Goal: Task Accomplishment & Management: Manage account settings

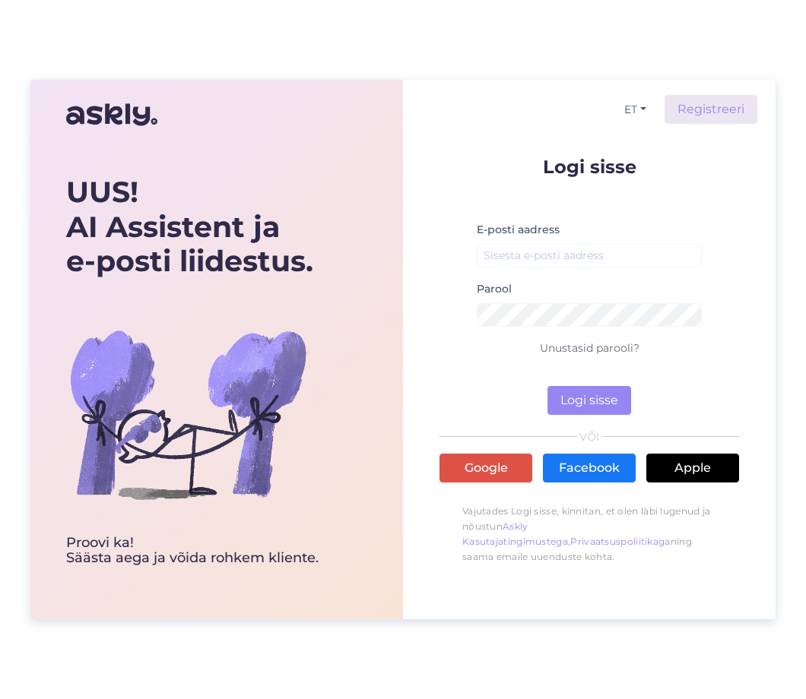
click at [13, 233] on div "UUS! AI Assistent ja e-posti liidestus. Proovi ka! Säästa aega [PERSON_NAME] ro…" at bounding box center [403, 349] width 806 height 699
click at [561, 257] on input "email" at bounding box center [589, 256] width 225 height 24
type input "[PERSON_NAME][EMAIL_ADDRESS][DOMAIN_NAME]"
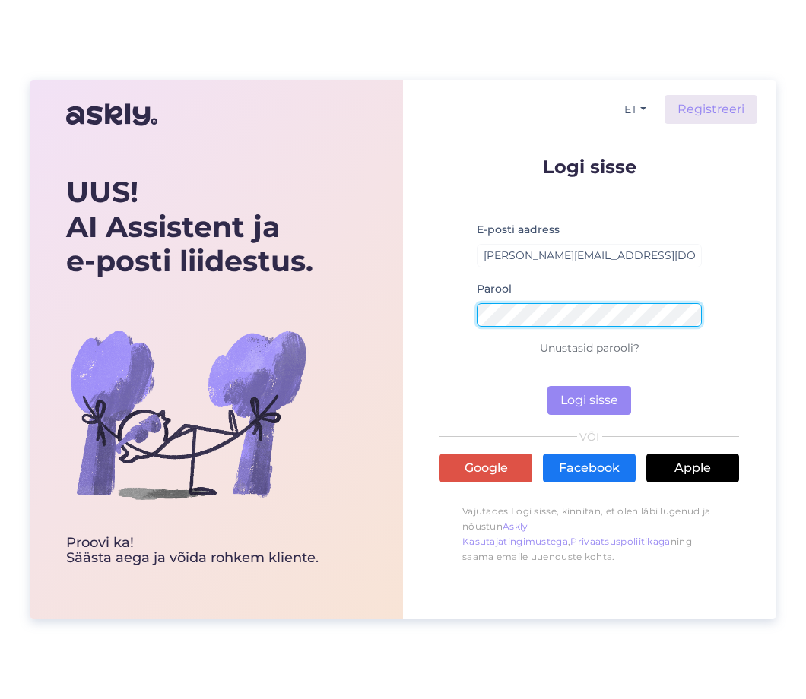
click at [588, 401] on button "Logi sisse" at bounding box center [589, 400] width 84 height 29
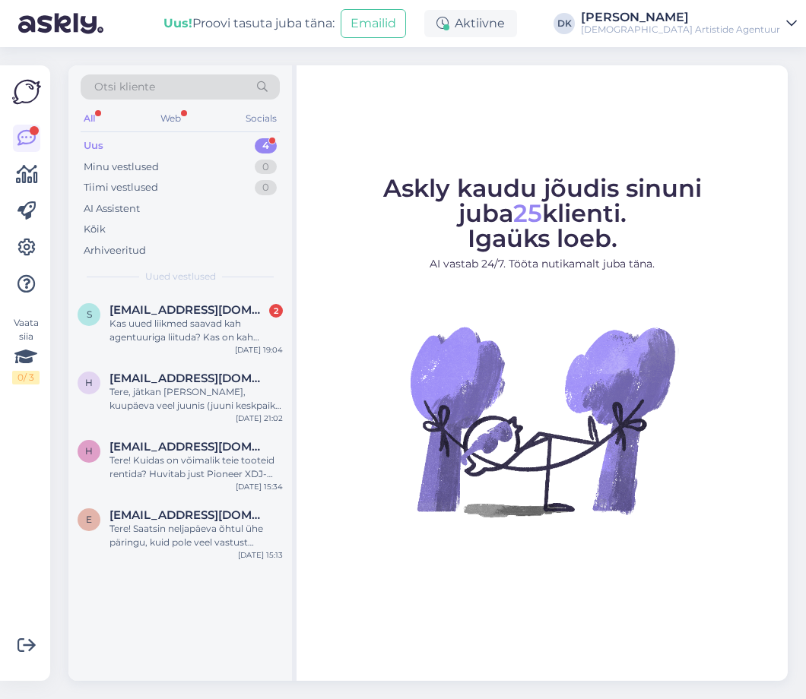
click at [165, 146] on div "Uus 4" at bounding box center [180, 145] width 199 height 21
click at [219, 332] on div "Kas uued liikmed saavad kah agentuuriga liituda? Kas on kah mingit tingimused v…" at bounding box center [195, 330] width 173 height 27
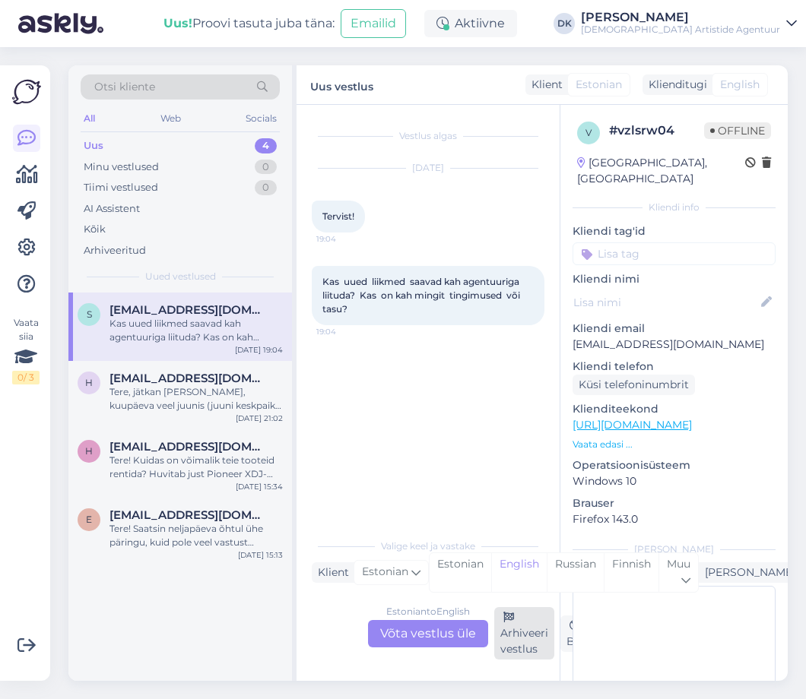
click at [524, 626] on div "Arhiveeri vestlus" at bounding box center [524, 633] width 60 height 52
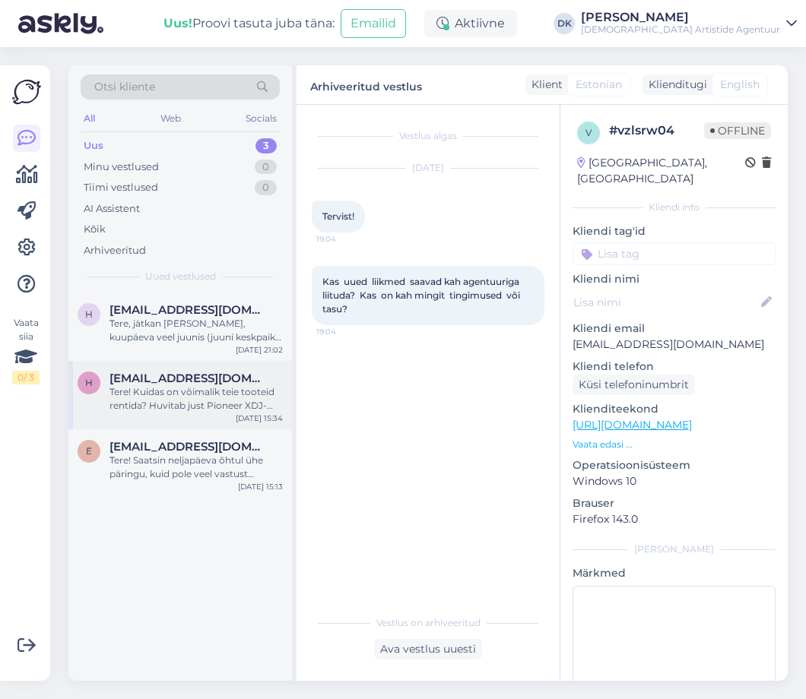
click at [207, 391] on div "Tere! Kuidas on võimalik teie tooteid rentida? Huvitab just Pioneer XDJ-RX2 DJ …" at bounding box center [195, 398] width 173 height 27
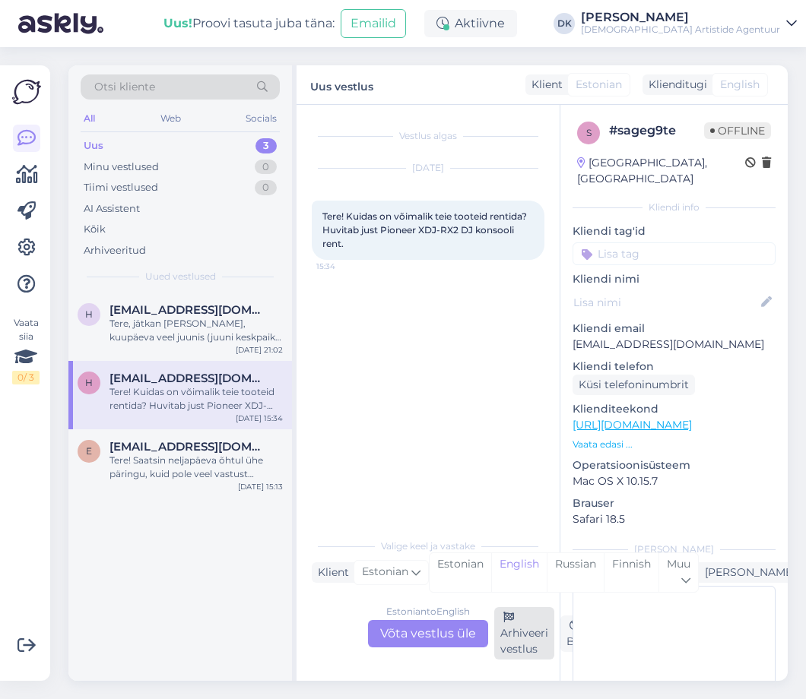
click at [525, 628] on div "Arhiveeri vestlus" at bounding box center [524, 633] width 60 height 52
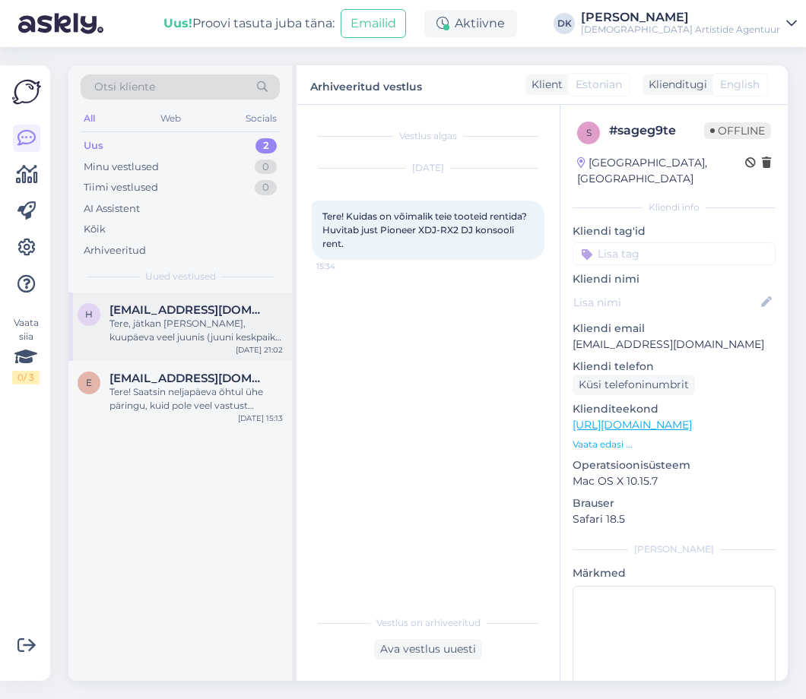
click at [172, 317] on div "Tere, jätkan [PERSON_NAME], kuupäeva veel juunis (juuni keskpaik arvatavasti) t…" at bounding box center [195, 330] width 173 height 27
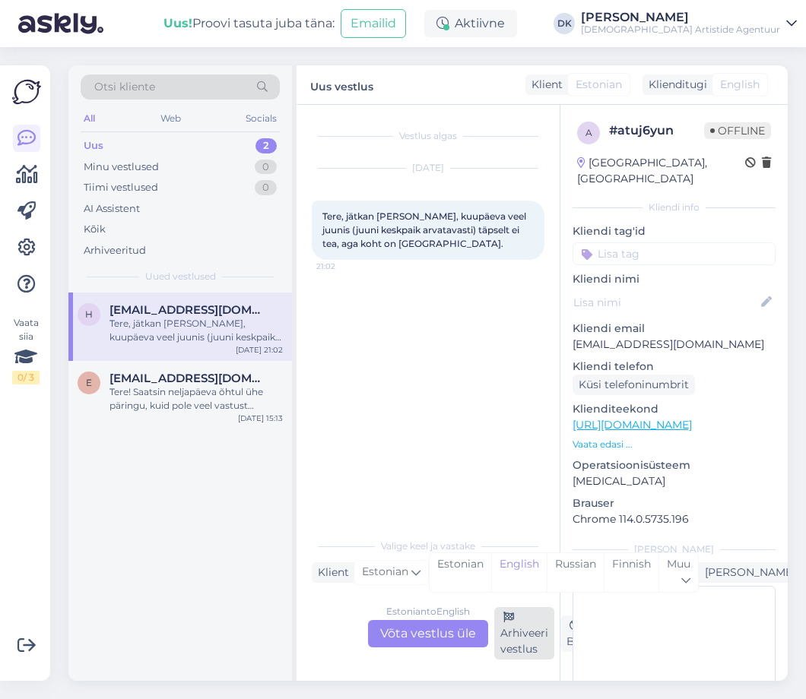
click at [525, 642] on div "Arhiveeri vestlus" at bounding box center [524, 633] width 60 height 52
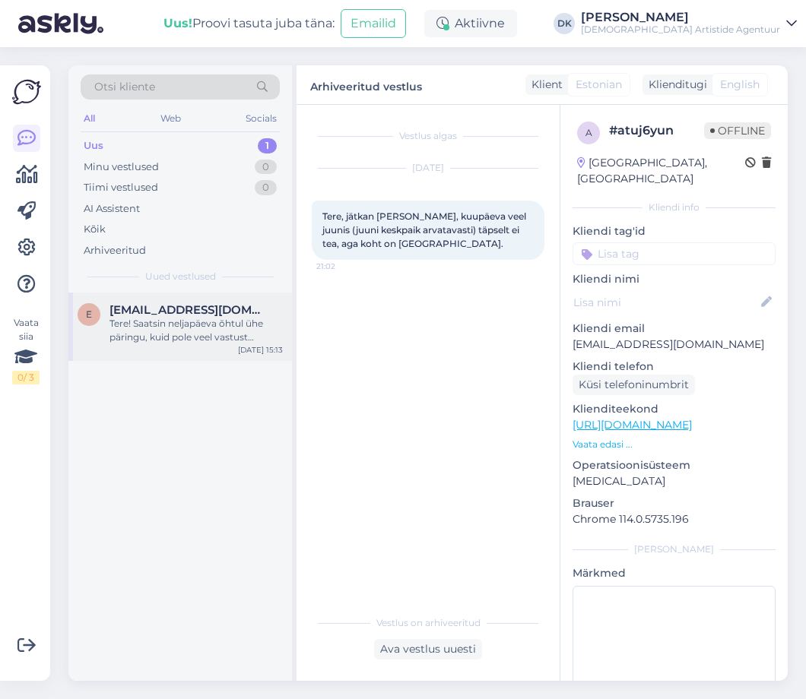
click at [154, 328] on div "Tere! Saatsin neljapäeva õhtul ühe päringu, kuid pole veel vastust saanud. Kuna…" at bounding box center [195, 330] width 173 height 27
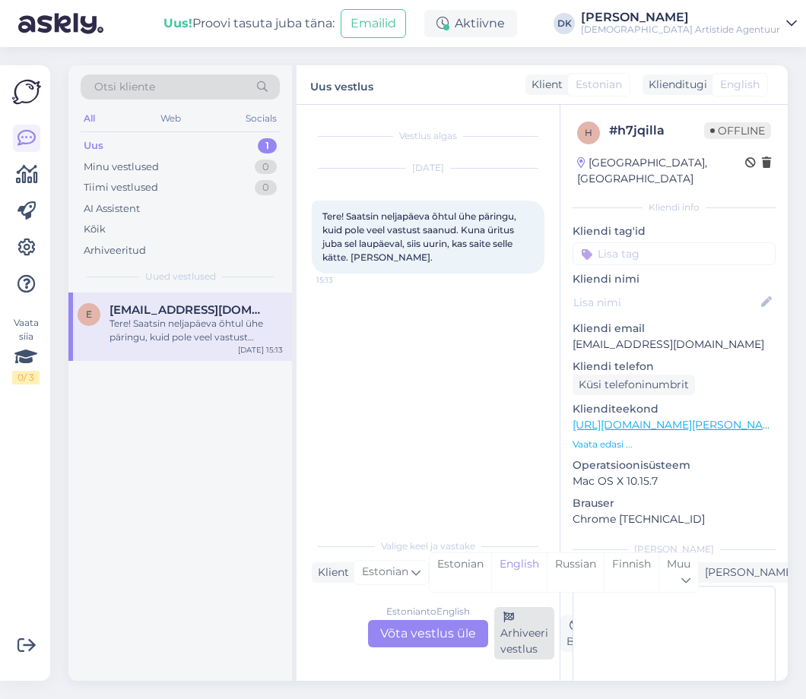
click at [523, 636] on div "Arhiveeri vestlus" at bounding box center [524, 633] width 60 height 52
